Goal: Check status: Check status

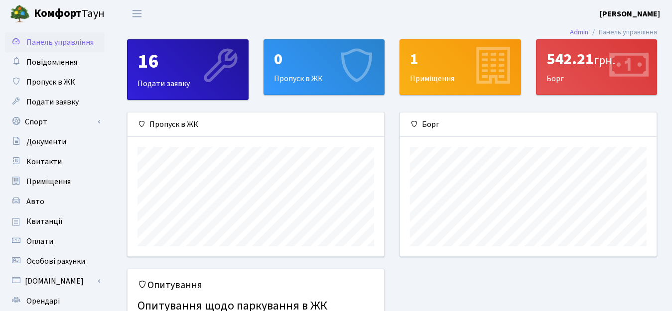
scroll to position [144, 257]
click at [49, 224] on span "Квитанції" at bounding box center [44, 221] width 36 height 11
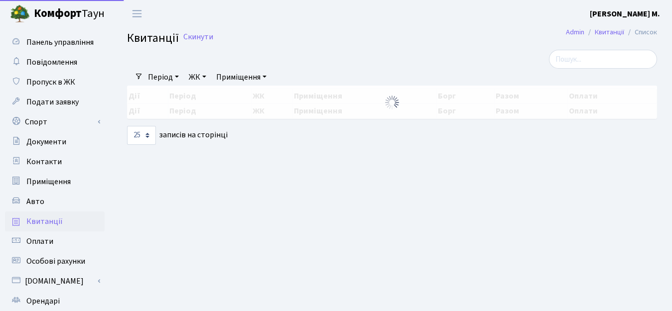
select select "25"
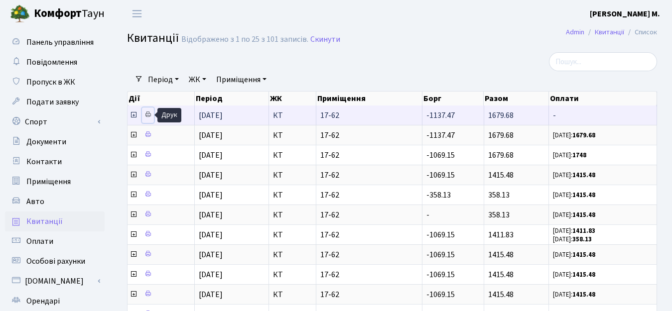
click at [148, 113] on icon at bounding box center [147, 114] width 7 height 7
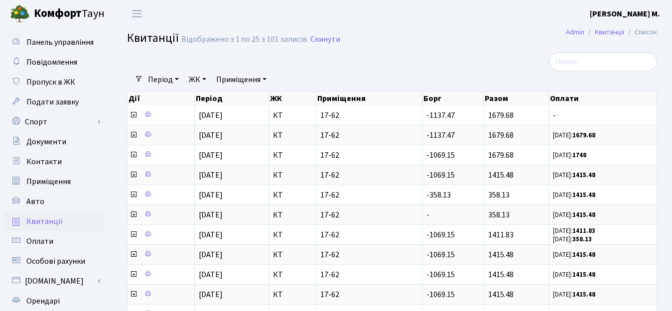
click at [385, 61] on div at bounding box center [301, 61] width 363 height 19
click at [647, 14] on b "[PERSON_NAME]" at bounding box center [625, 13] width 70 height 11
click at [602, 51] on link "Вийти" at bounding box center [609, 54] width 99 height 15
